Goal: Transaction & Acquisition: Purchase product/service

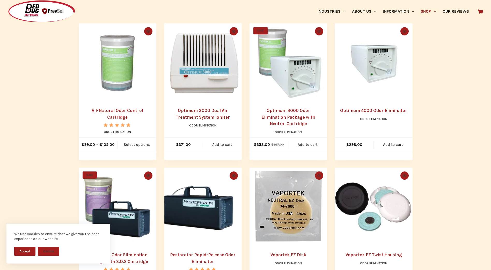
scroll to position [129, 0]
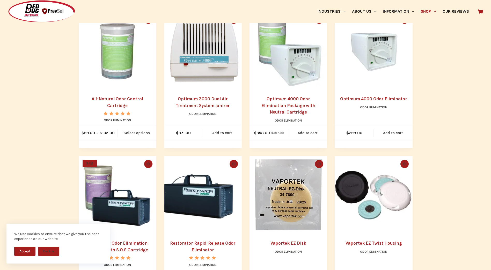
click at [386, 99] on link "Optimum 4000 Odor Eliminator" at bounding box center [373, 98] width 67 height 5
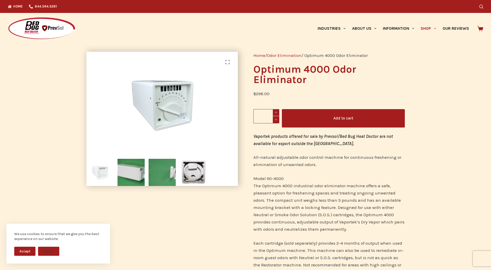
scroll to position [26, 0]
